Goal: Book appointment/travel/reservation

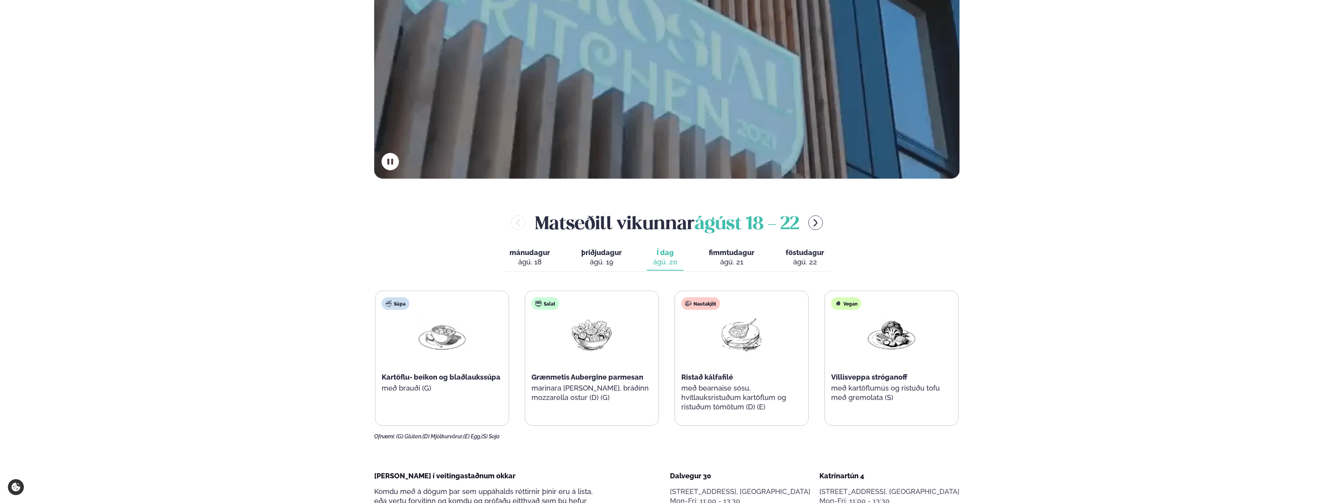
scroll to position [274, 0]
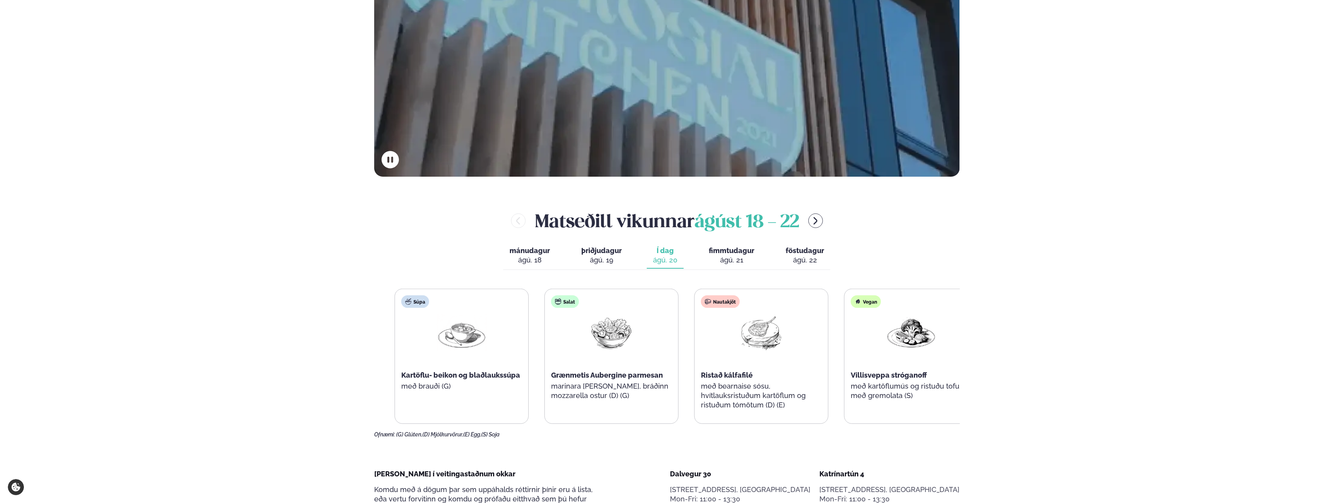
click at [728, 376] on span "Ristað kálfafilé" at bounding box center [727, 375] width 52 height 8
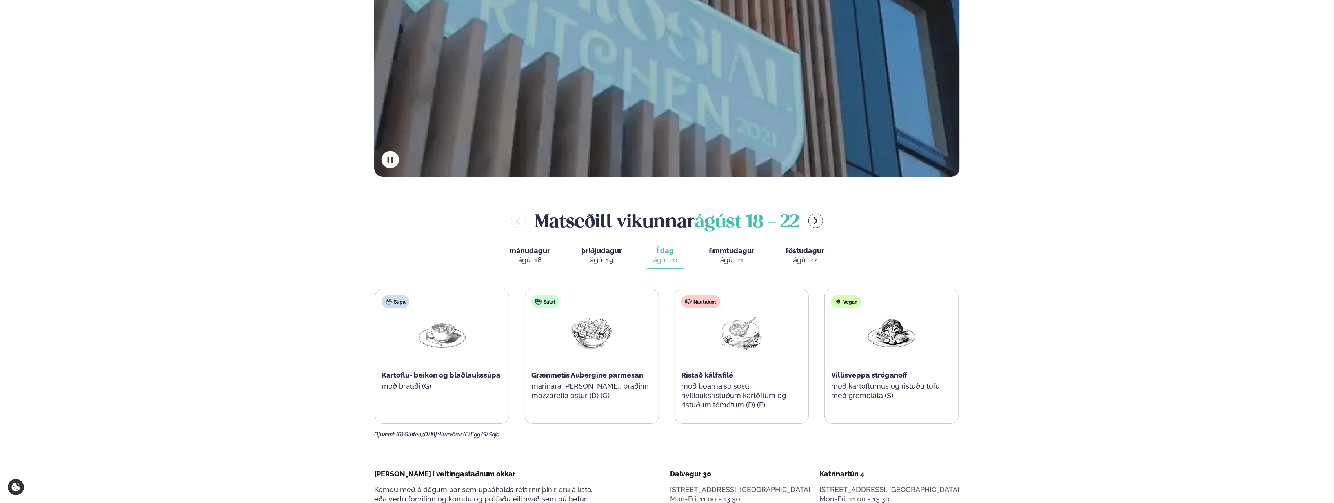
click at [733, 256] on div "ágú. 21" at bounding box center [731, 260] width 45 height 9
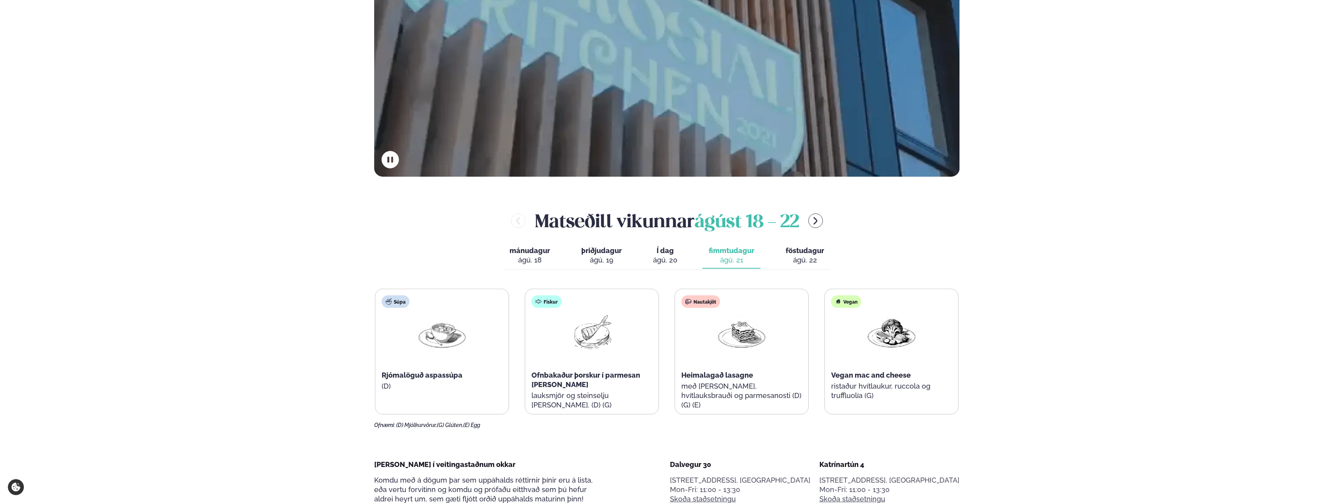
click at [669, 254] on span "Í dag" at bounding box center [665, 250] width 24 height 9
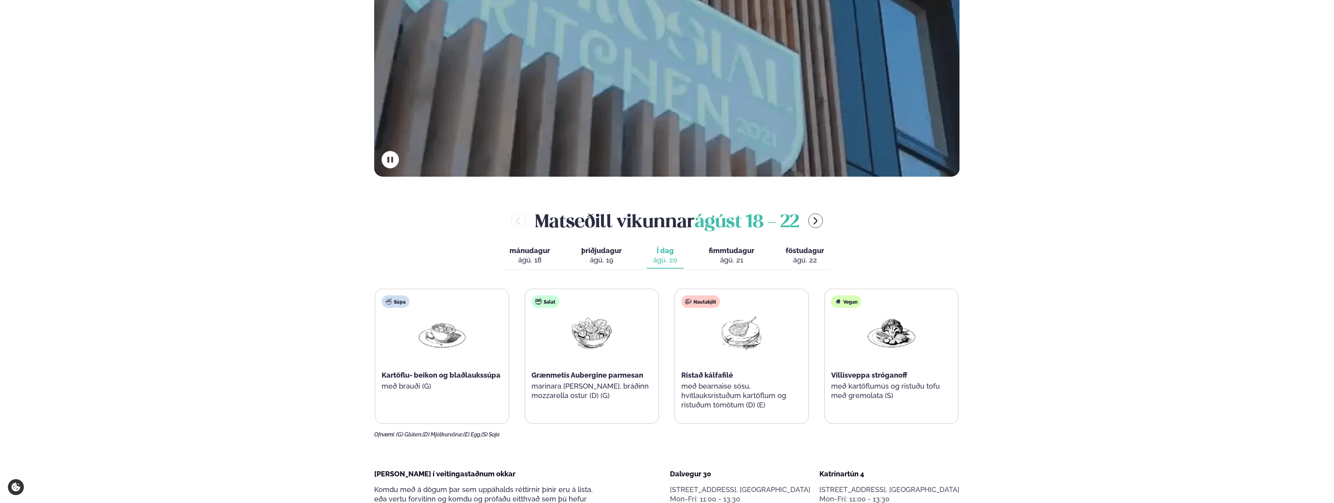
click at [732, 260] on div "ágú. 21" at bounding box center [731, 260] width 45 height 9
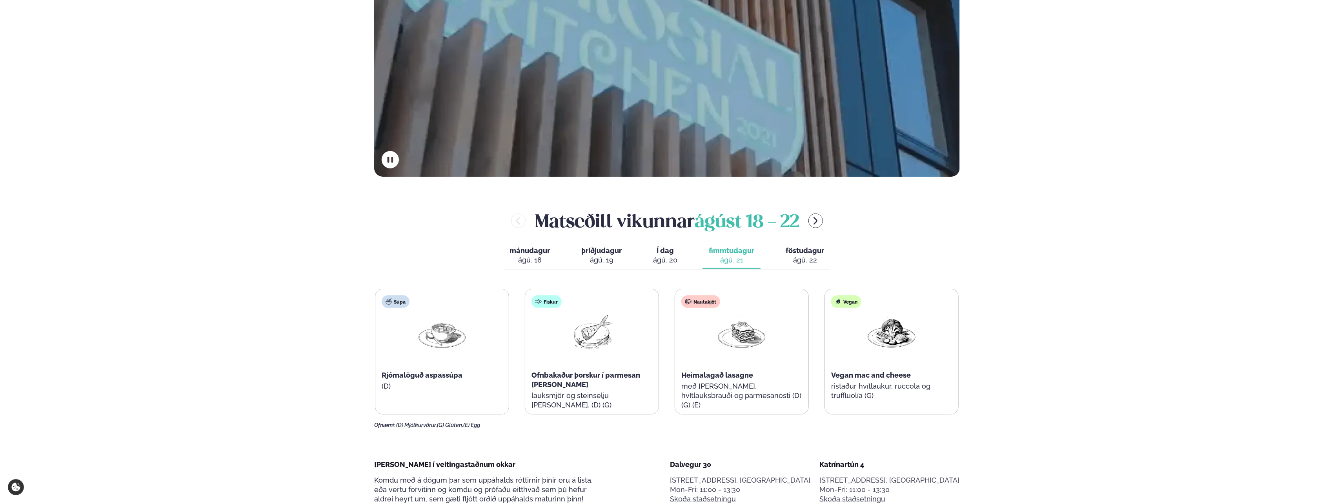
click at [796, 256] on div "ágú. 22" at bounding box center [804, 260] width 38 height 9
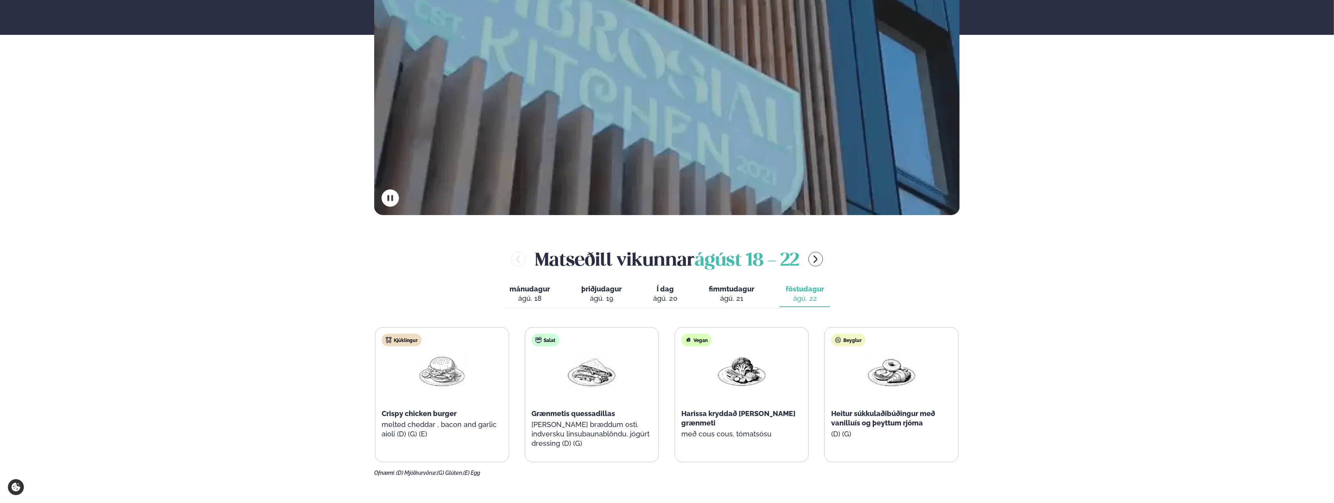
scroll to position [235, 0]
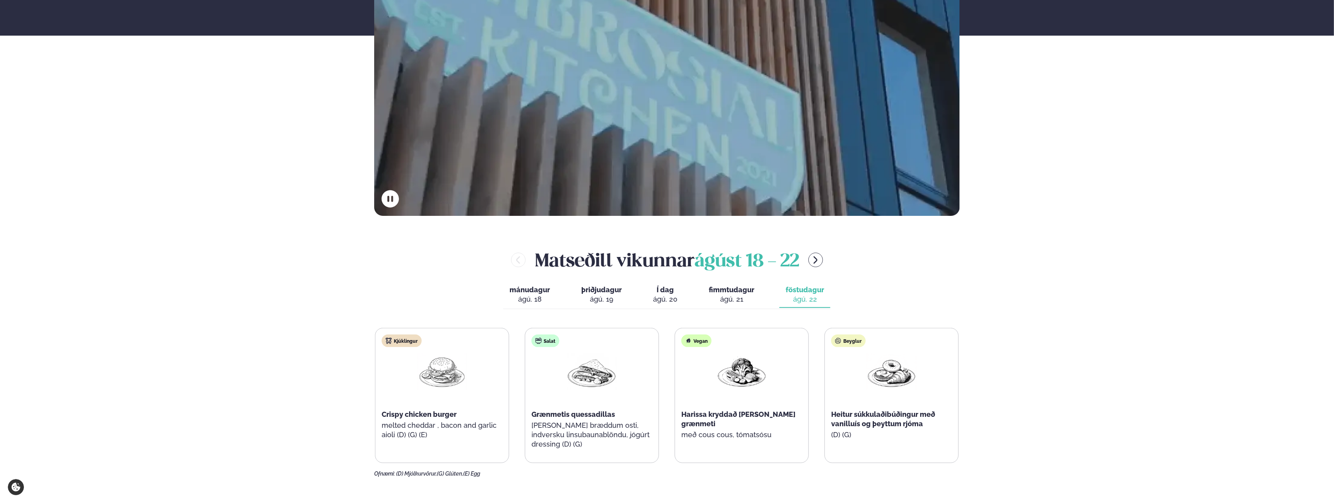
click at [705, 288] on button "fimmtudagur fim. ágú. 21" at bounding box center [731, 295] width 58 height 26
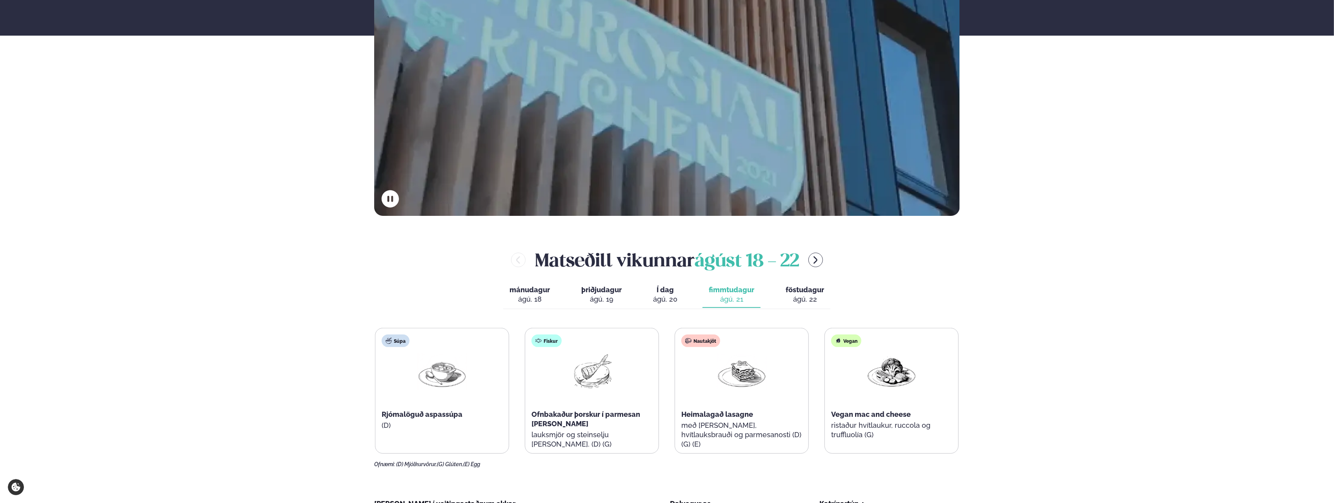
click at [678, 299] on button "Í dag Í d. [DATE]" at bounding box center [665, 295] width 37 height 26
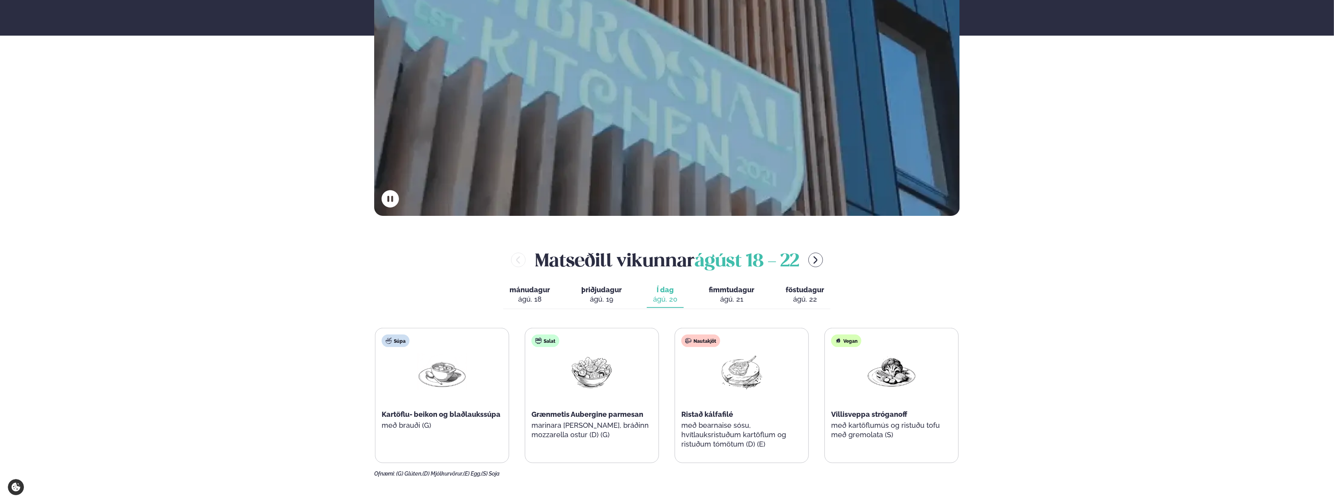
click at [605, 298] on div "ágú. 19" at bounding box center [601, 299] width 40 height 9
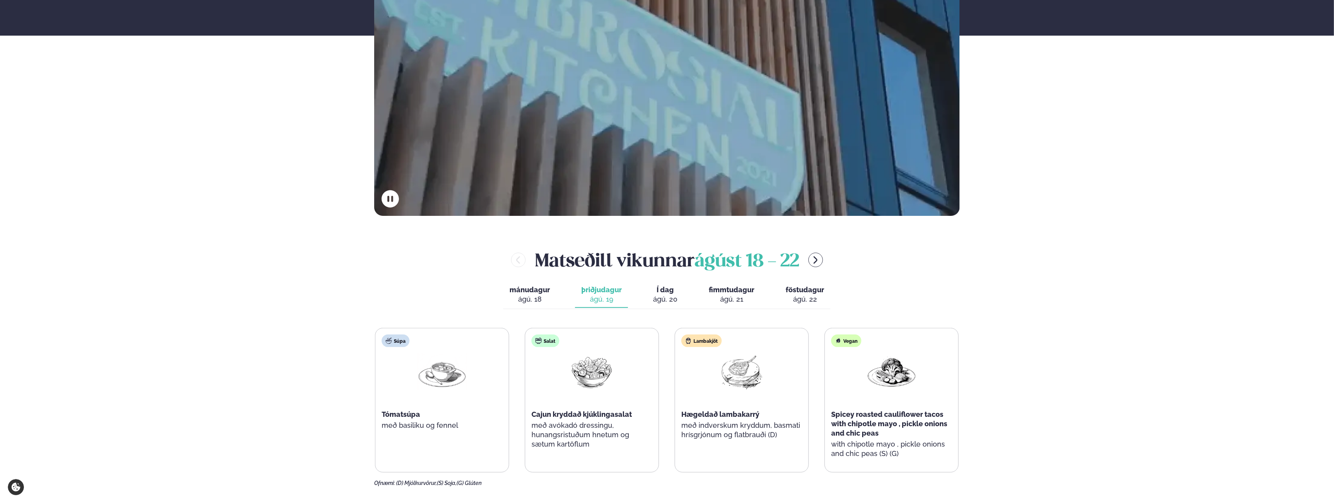
click at [540, 300] on div "ágú. 18" at bounding box center [529, 299] width 40 height 9
